Goal: Task Accomplishment & Management: Use online tool/utility

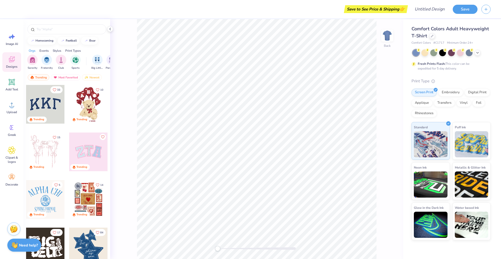
click at [82, 108] on div at bounding box center [88, 104] width 39 height 39
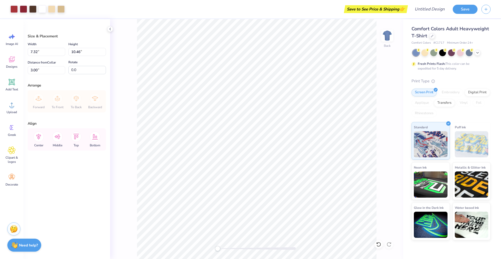
type input "7.32"
type input "10.46"
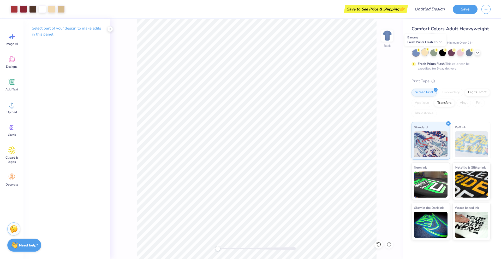
click at [425, 55] on div at bounding box center [425, 52] width 7 height 7
click at [15, 42] on span "Image AI" at bounding box center [12, 44] width 12 height 4
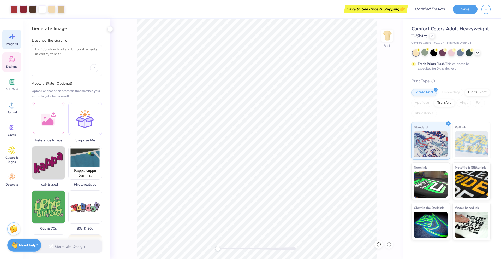
click at [13, 61] on icon at bounding box center [11, 60] width 5 height 4
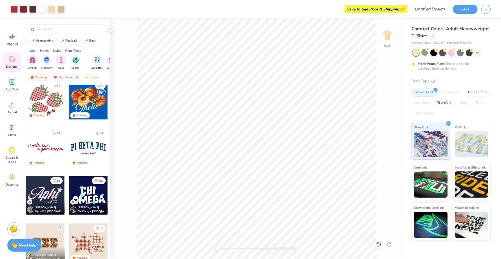
scroll to position [496, 0]
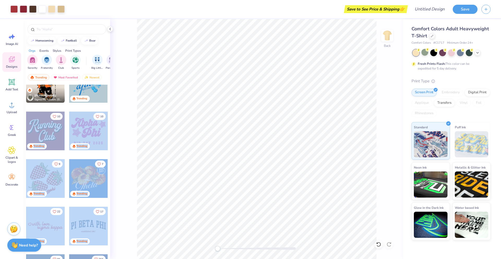
click at [143, 126] on div "Art colors Save to See Price & Shipping 👉 Design Title Save Image AI Designs Ad…" at bounding box center [250, 129] width 501 height 259
click at [127, 127] on div "Back" at bounding box center [256, 139] width 293 height 240
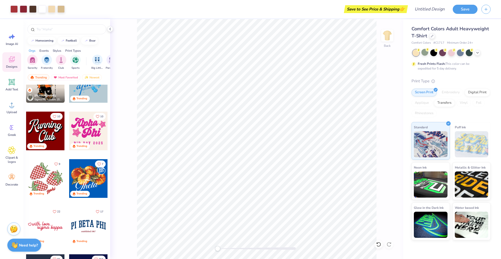
click at [39, 131] on div at bounding box center [45, 130] width 39 height 39
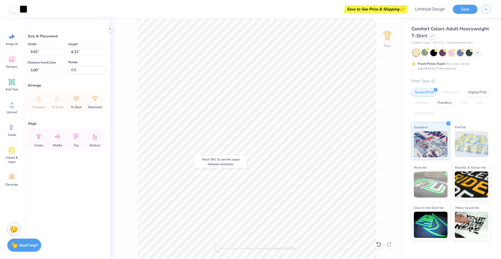
type input "7.32"
type input "10.46"
type input "-18.9"
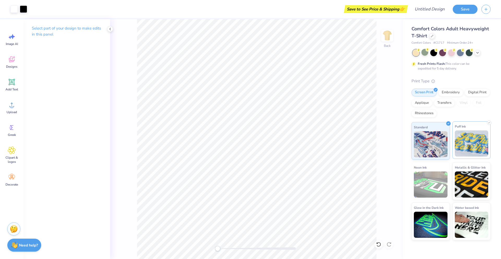
click at [459, 148] on img at bounding box center [472, 143] width 34 height 26
click at [452, 140] on div "Standard Puff Ink Neon Ink Metallic & Glitter Ink Glow in the Dark Ink Water ba…" at bounding box center [451, 181] width 79 height 118
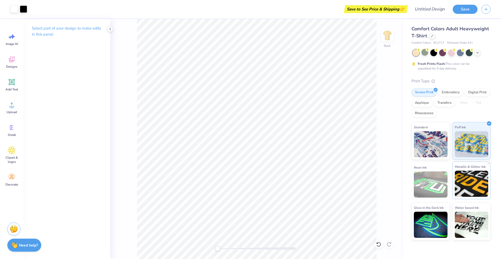
click at [458, 181] on img at bounding box center [472, 184] width 34 height 26
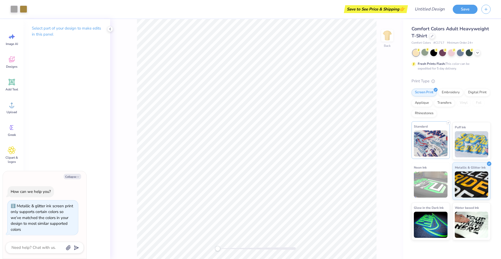
click at [433, 137] on img at bounding box center [431, 143] width 34 height 26
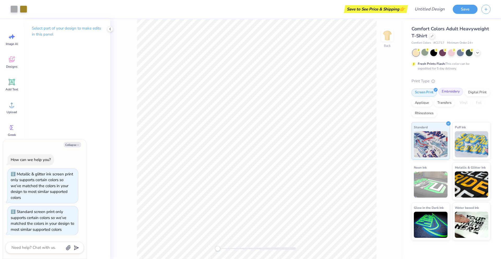
click at [453, 92] on div "Embroidery" at bounding box center [451, 92] width 25 height 8
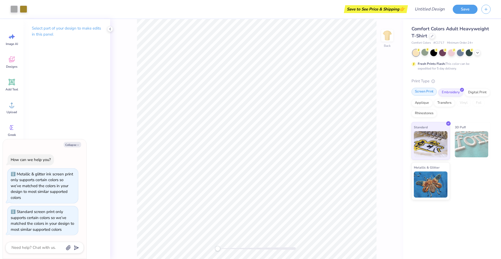
click at [427, 92] on div "Screen Print" at bounding box center [424, 92] width 25 height 8
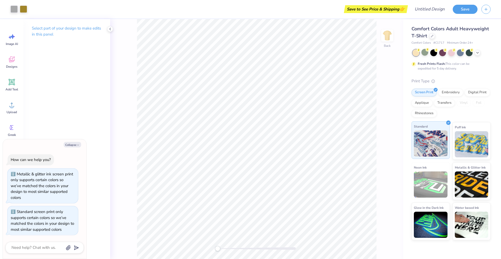
click at [435, 139] on img at bounding box center [431, 143] width 34 height 26
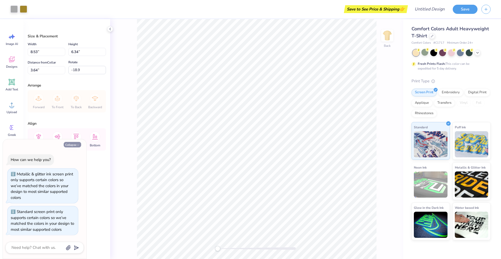
click at [77, 144] on icon "button" at bounding box center [78, 144] width 3 height 3
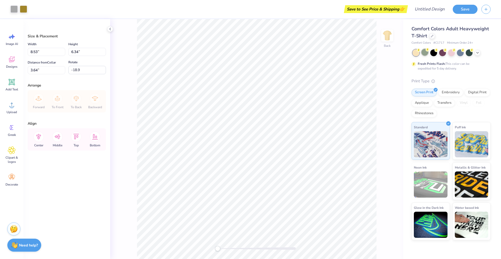
click at [426, 52] on div at bounding box center [425, 52] width 7 height 7
click at [417, 51] on circle at bounding box center [419, 50] width 4 height 4
click at [416, 54] on div at bounding box center [416, 52] width 7 height 7
click at [425, 53] on div at bounding box center [425, 52] width 7 height 7
click at [461, 170] on div "Metallic & Glitter Ink" at bounding box center [472, 180] width 38 height 38
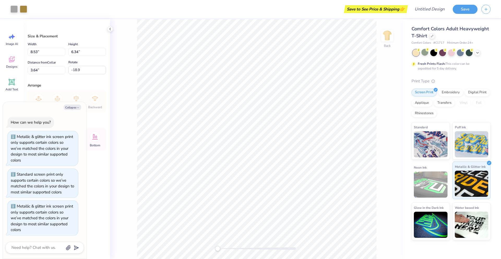
scroll to position [1, 0]
click at [435, 130] on div "Standard" at bounding box center [431, 141] width 38 height 38
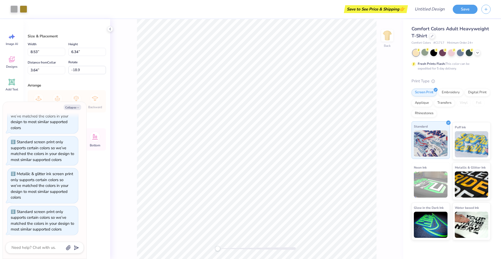
click at [448, 122] on icon at bounding box center [449, 122] width 2 height 2
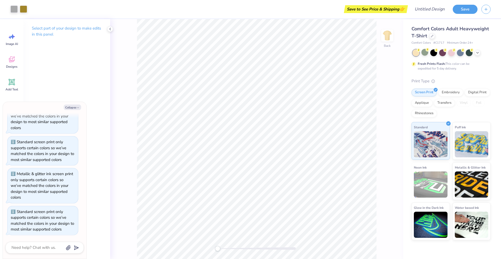
click at [403, 122] on div "Back" at bounding box center [256, 139] width 293 height 240
click at [10, 58] on icon at bounding box center [12, 59] width 6 height 6
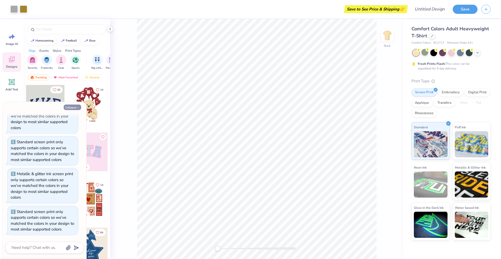
click at [74, 107] on button "Collapse" at bounding box center [72, 106] width 17 height 5
type textarea "x"
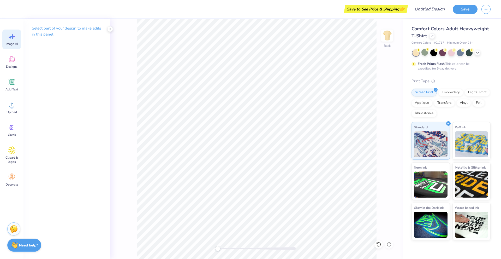
click at [8, 43] on span "Image AI" at bounding box center [12, 44] width 12 height 4
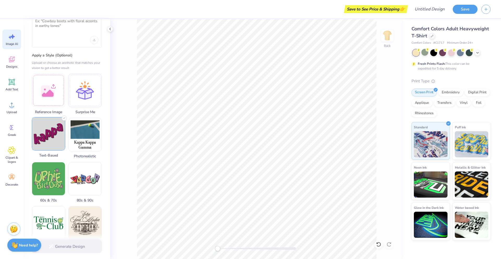
scroll to position [157, 0]
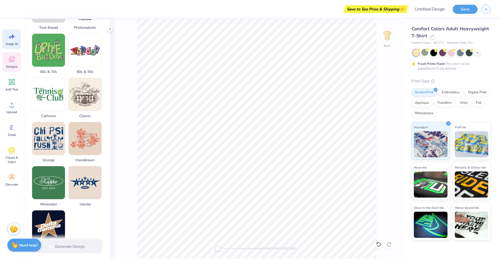
click at [17, 64] on div "Designs" at bounding box center [11, 62] width 19 height 20
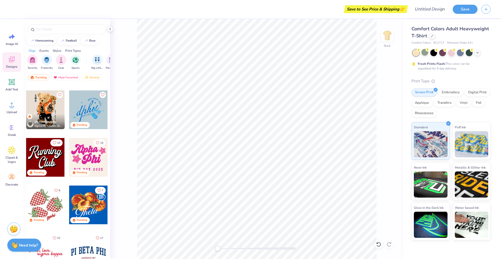
scroll to position [470, 0]
drag, startPoint x: 45, startPoint y: 159, endPoint x: 37, endPoint y: 149, distance: 13.1
click at [37, 149] on div at bounding box center [45, 157] width 39 height 39
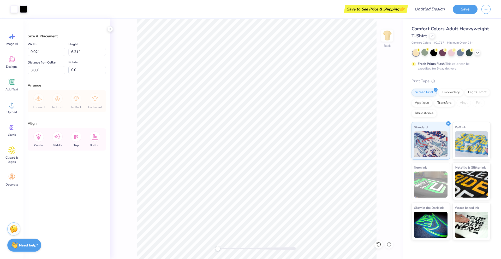
type input "-13.3"
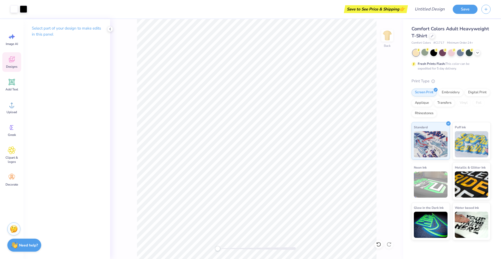
click at [15, 67] on span "Designs" at bounding box center [11, 66] width 11 height 4
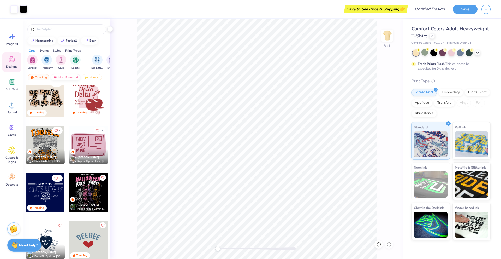
scroll to position [1541, 0]
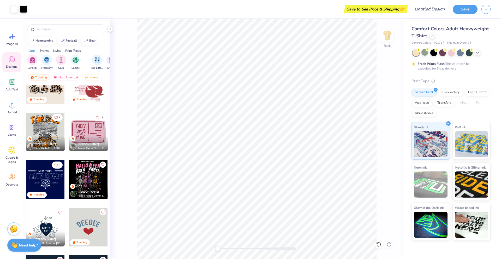
click at [154, 27] on div "Art colors Save to See Price & Shipping 👉 Design Title Save Image AI Designs Ad…" at bounding box center [250, 129] width 501 height 259
click at [55, 31] on input "text" at bounding box center [69, 29] width 67 height 5
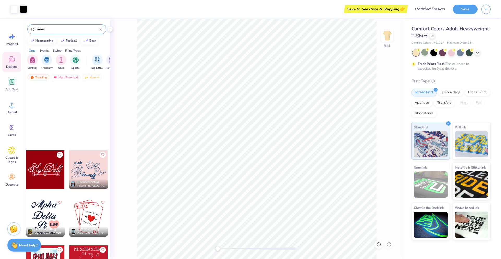
scroll to position [0, 0]
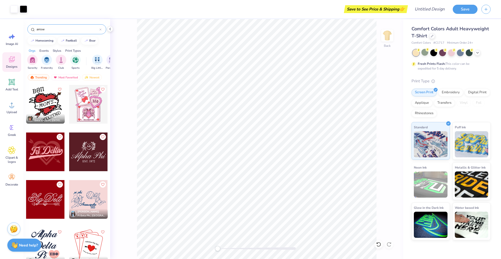
type input "arrow"
click at [120, 90] on div "Back" at bounding box center [256, 139] width 293 height 240
click at [432, 35] on icon at bounding box center [432, 35] width 3 height 3
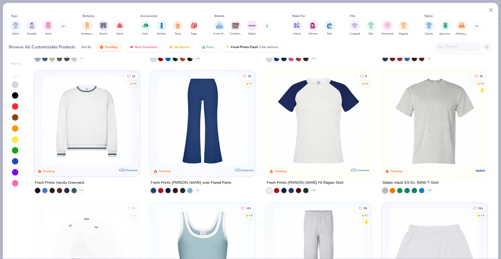
scroll to position [1149, 0]
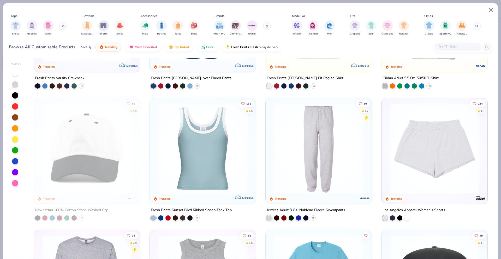
click at [224, 132] on img at bounding box center [203, 148] width 96 height 90
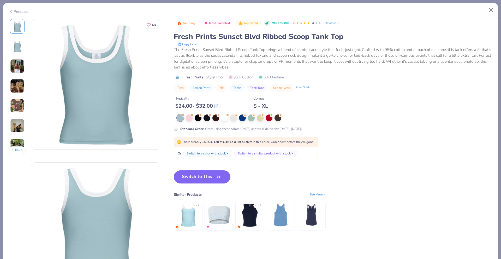
click at [211, 178] on button "Switch to This" at bounding box center [202, 176] width 57 height 13
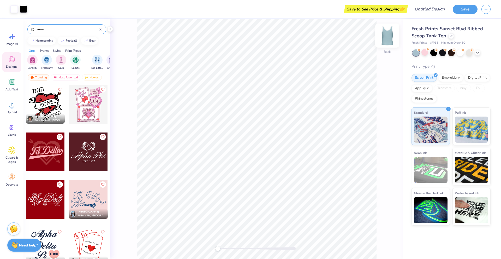
click at [388, 37] on img at bounding box center [387, 35] width 21 height 21
click at [393, 39] on img at bounding box center [387, 35] width 21 height 21
click at [453, 34] on div at bounding box center [452, 36] width 6 height 6
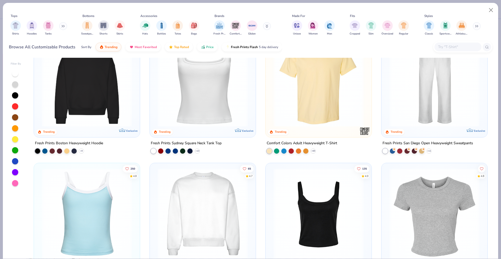
scroll to position [52, 0]
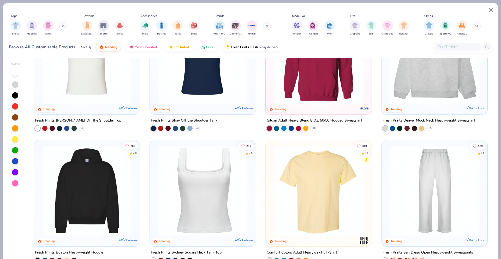
click at [210, 166] on img at bounding box center [203, 190] width 96 height 90
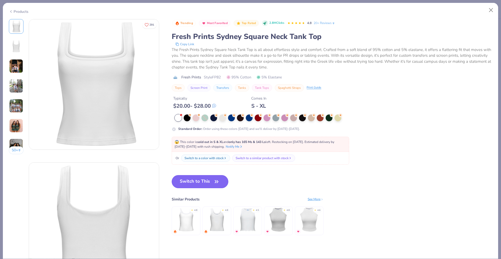
click at [213, 178] on button "Switch to This" at bounding box center [200, 181] width 57 height 13
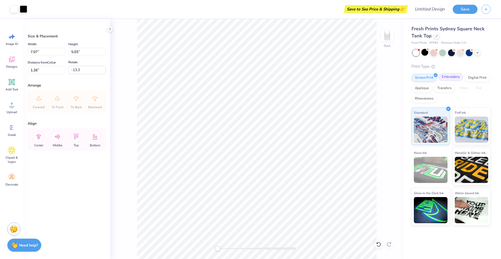
click at [453, 78] on div "Embroidery" at bounding box center [451, 77] width 25 height 8
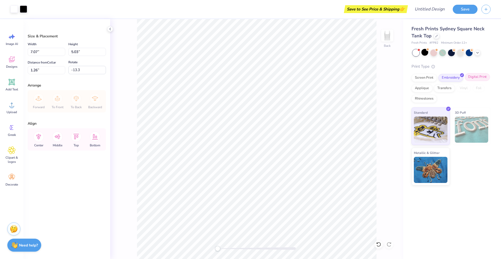
click at [475, 80] on div "Digital Print" at bounding box center [477, 77] width 25 height 8
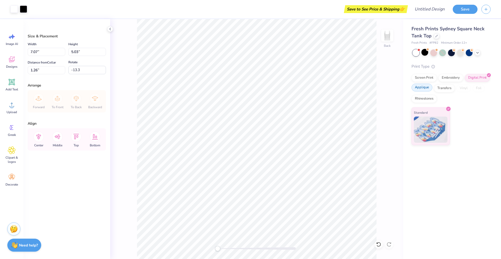
click at [425, 90] on div "Applique" at bounding box center [422, 88] width 21 height 8
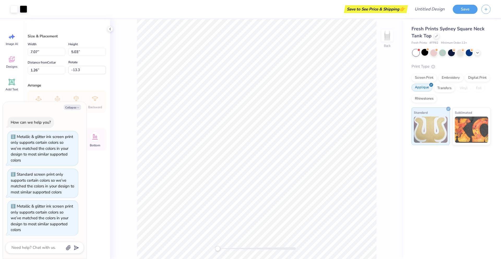
scroll to position [184, 0]
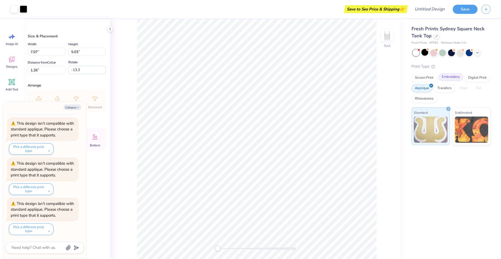
drag, startPoint x: 437, startPoint y: 87, endPoint x: 447, endPoint y: 77, distance: 14.2
click at [447, 77] on div "Embroidery" at bounding box center [451, 77] width 25 height 8
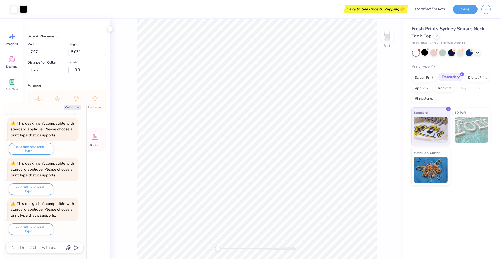
scroll to position [216, 0]
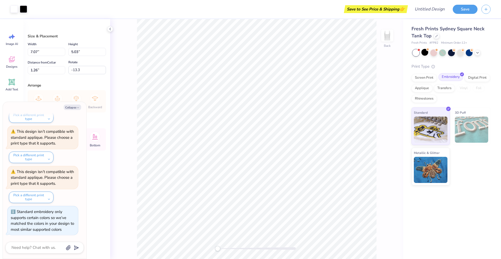
click at [447, 77] on div "Embroidery" at bounding box center [451, 77] width 25 height 8
click at [77, 108] on icon "button" at bounding box center [78, 107] width 3 height 3
type textarea "x"
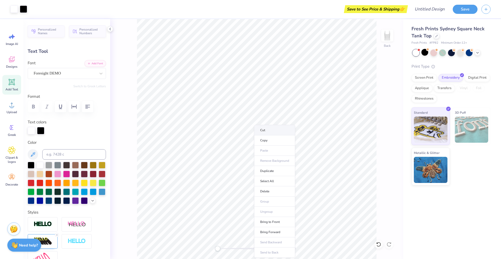
type input "0.0"
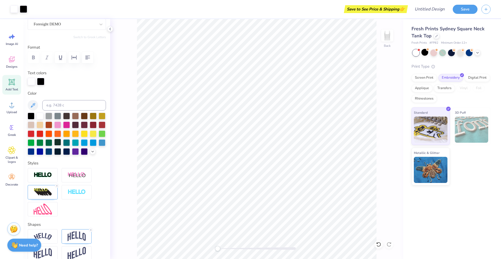
scroll to position [52, 0]
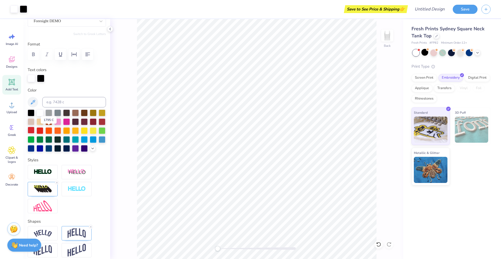
click at [34, 131] on div at bounding box center [31, 130] width 7 height 7
type input "3.64"
type input "2.90"
type input "3.38"
type input "-19.2"
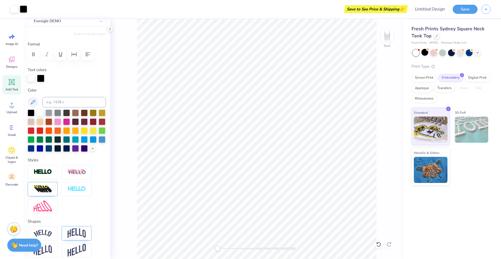
scroll to position [4, 1]
type textarea "Club"
type input "7.03"
type input "3.64"
type input "1.27"
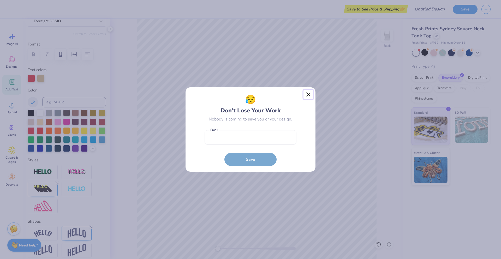
click at [308, 92] on button "Close" at bounding box center [309, 95] width 10 height 10
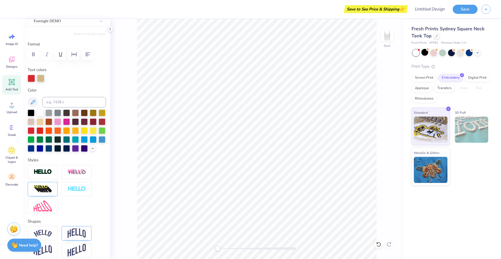
type input "3.64"
type input "2.90"
type input "3.38"
